Goal: Task Accomplishment & Management: Use online tool/utility

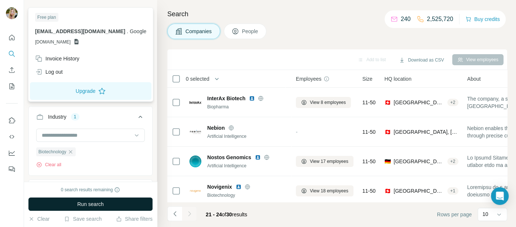
scroll to position [186, 0]
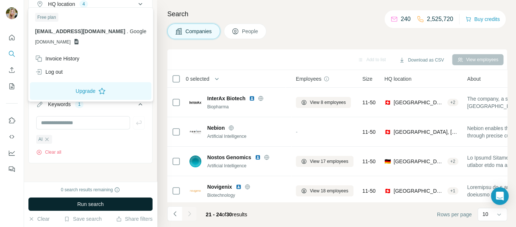
click at [83, 207] on span "Run search" at bounding box center [90, 204] width 27 height 7
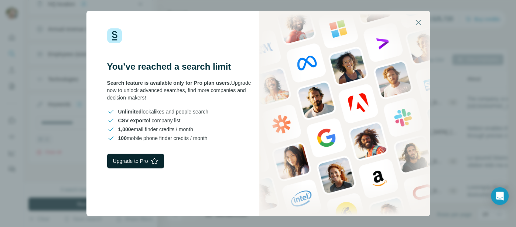
click at [132, 158] on button "Upgrade to Pro" at bounding box center [135, 161] width 57 height 15
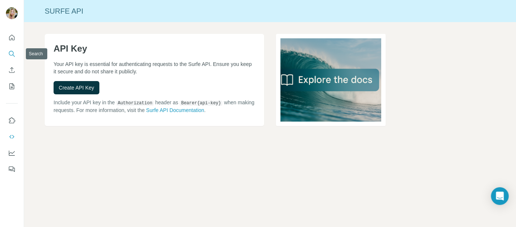
click at [11, 56] on icon "Search" at bounding box center [11, 53] width 7 height 7
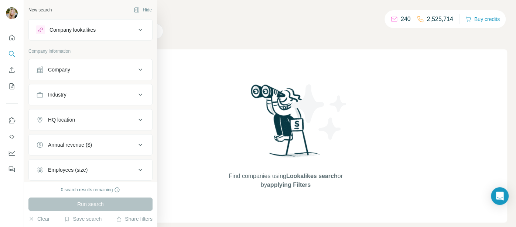
click at [144, 70] on icon at bounding box center [140, 69] width 9 height 9
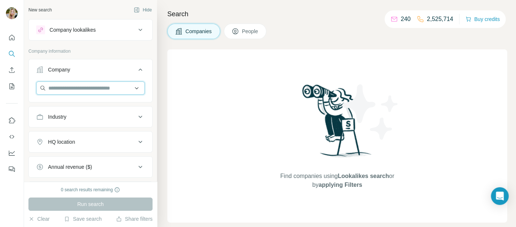
click at [88, 91] on input "text" at bounding box center [90, 88] width 109 height 13
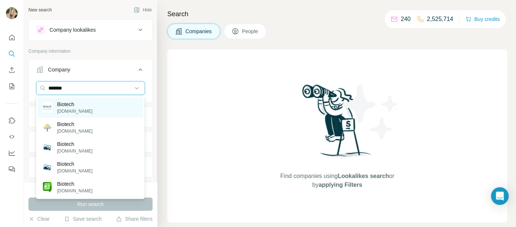
type input "*******"
click at [68, 109] on p "biotechhealthcare.com" at bounding box center [74, 111] width 35 height 7
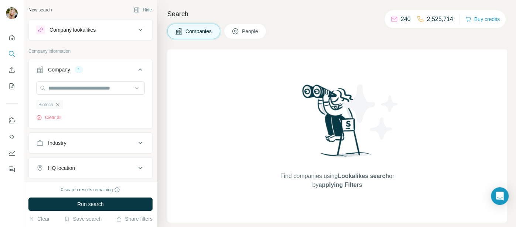
click at [60, 104] on icon "button" at bounding box center [58, 105] width 6 height 6
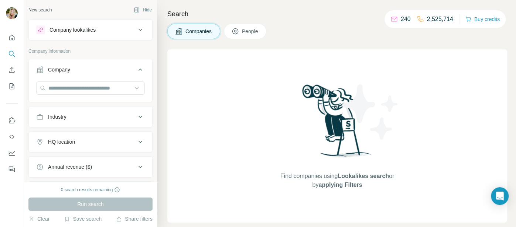
click at [66, 118] on div "Industry" at bounding box center [57, 116] width 18 height 7
click at [59, 136] on input at bounding box center [86, 135] width 91 height 8
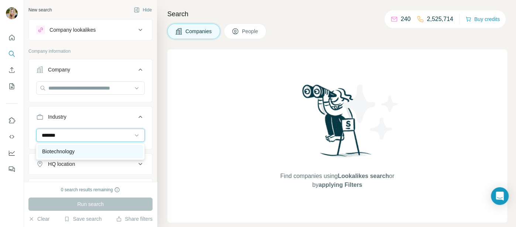
type input "*******"
click at [66, 149] on p "Biotechnology" at bounding box center [58, 151] width 32 height 7
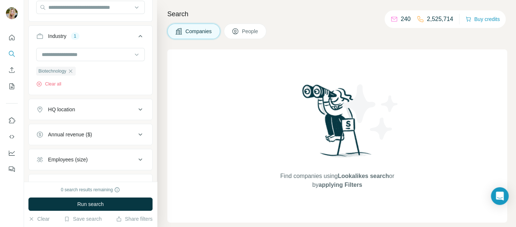
scroll to position [90, 0]
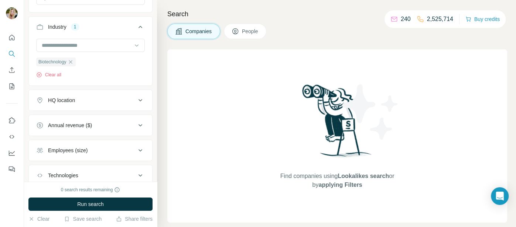
click at [141, 100] on icon at bounding box center [140, 100] width 9 height 9
click at [119, 116] on input "text" at bounding box center [90, 118] width 109 height 13
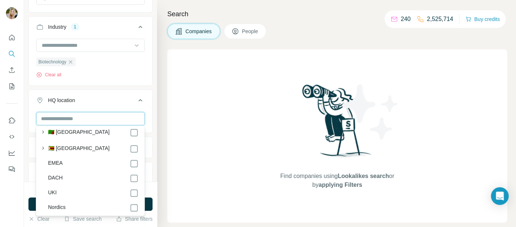
scroll to position [3985, 0]
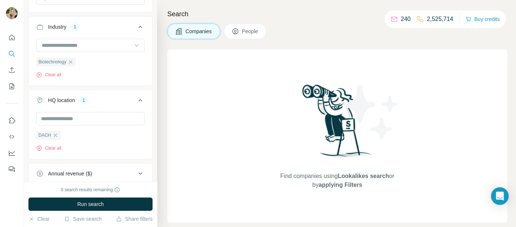
click at [101, 92] on button "HQ location 1" at bounding box center [90, 102] width 123 height 21
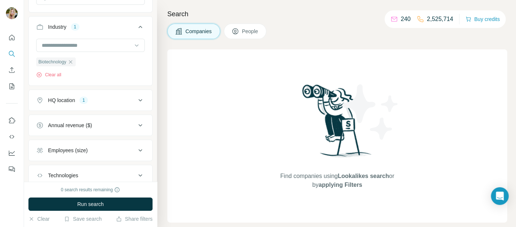
click at [108, 144] on button "Employees (size)" at bounding box center [90, 151] width 123 height 18
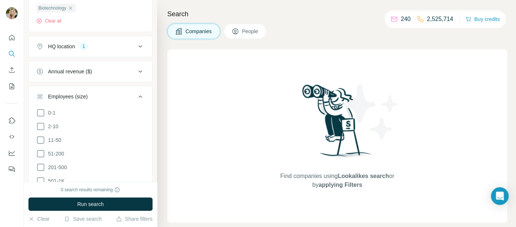
scroll to position [144, 0]
click at [44, 150] on icon at bounding box center [40, 153] width 9 height 9
click at [42, 165] on icon at bounding box center [40, 167] width 9 height 9
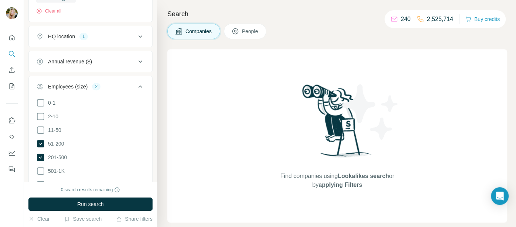
scroll to position [205, 0]
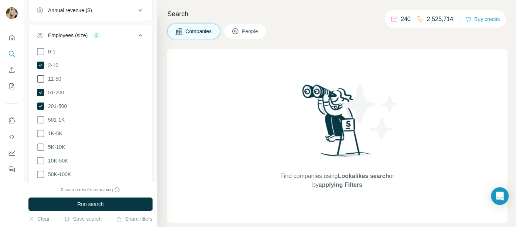
click at [38, 78] on icon at bounding box center [40, 79] width 9 height 9
click at [142, 35] on icon at bounding box center [140, 35] width 9 height 9
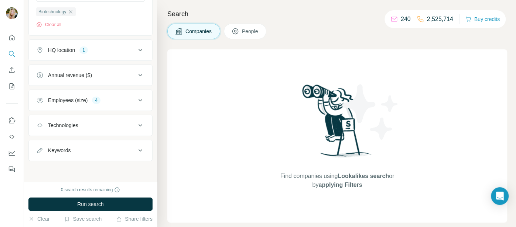
scroll to position [138, 0]
click at [118, 124] on div "Technologies" at bounding box center [86, 127] width 100 height 7
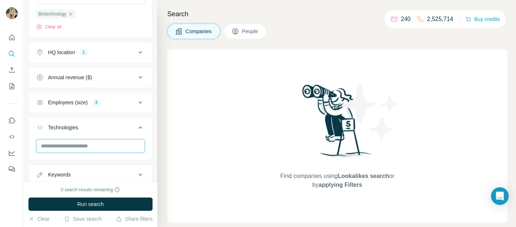
click at [98, 147] on input "text" at bounding box center [90, 146] width 109 height 13
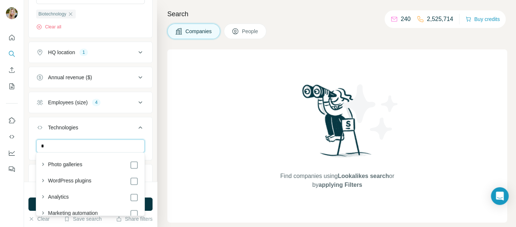
type input "**"
click at [94, 128] on div "Technologies" at bounding box center [86, 127] width 100 height 7
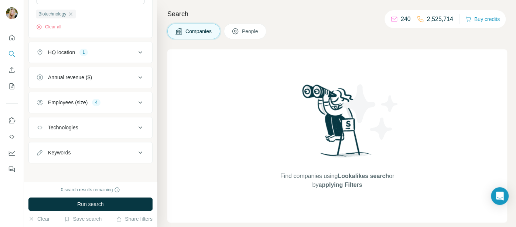
click at [102, 150] on div "Keywords" at bounding box center [86, 152] width 100 height 7
click at [85, 170] on input "text" at bounding box center [83, 171] width 94 height 13
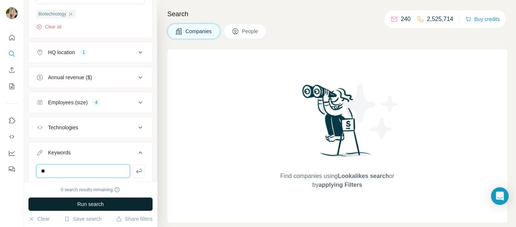
type input "**"
click at [66, 205] on button "Run search" at bounding box center [90, 204] width 124 height 13
